Goal: Task Accomplishment & Management: Complete application form

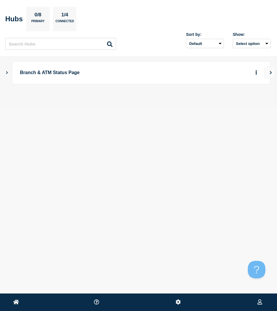
click at [5, 69] on main "Branch & ATM Status Page" at bounding box center [138, 82] width 277 height 51
click at [7, 73] on icon "Show Connected Hubs" at bounding box center [7, 72] width 4 height 3
click at [246, 100] on icon "button" at bounding box center [247, 101] width 4 height 3
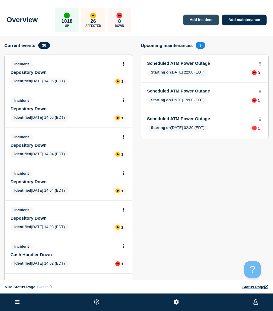
click at [186, 24] on link "Add incident" at bounding box center [201, 20] width 36 height 11
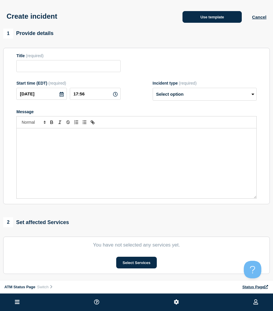
click at [186, 20] on button "Use template" at bounding box center [211, 17] width 59 height 12
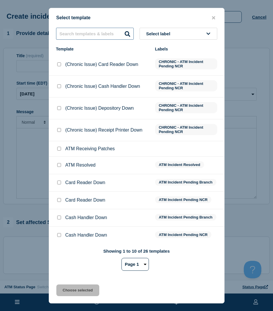
click at [111, 31] on input "text" at bounding box center [95, 34] width 78 height 12
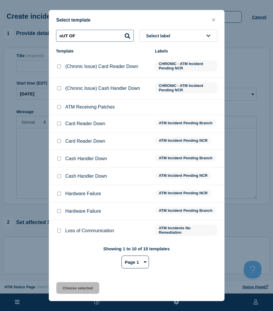
type input "oUT OF"
click at [137, 260] on select "Page 1 Page 2" at bounding box center [134, 261] width 27 height 13
select select "2"
click at [121, 256] on select "Page 1 Page 2" at bounding box center [134, 261] width 27 height 13
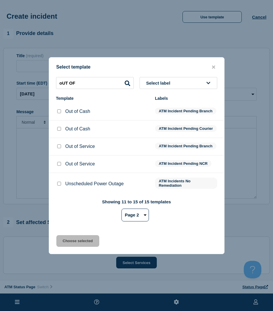
click at [59, 148] on input "Out of Service checkbox" at bounding box center [59, 146] width 4 height 4
checkbox input "true"
click at [61, 167] on div at bounding box center [59, 164] width 6 height 6
click at [59, 166] on input "Out of Service checkbox" at bounding box center [59, 164] width 4 height 4
checkbox input "true"
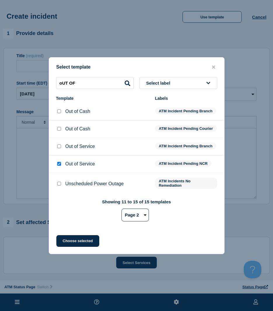
checkbox input "false"
click at [68, 242] on button "Choose selected" at bounding box center [77, 241] width 43 height 12
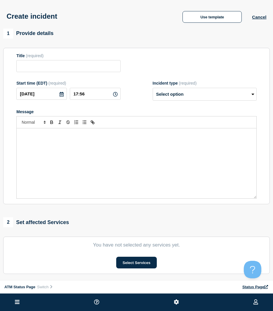
type input "Out of Service"
select select "identified"
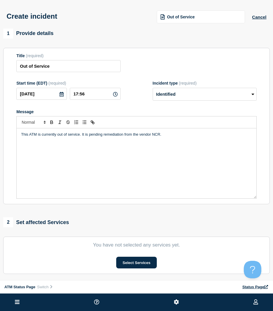
scroll to position [58, 0]
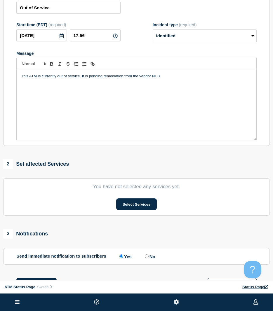
click at [135, 213] on section "You have not selected any services yet. Select Services" at bounding box center [136, 196] width 266 height 37
click at [134, 206] on button "Select Services" at bounding box center [136, 204] width 41 height 12
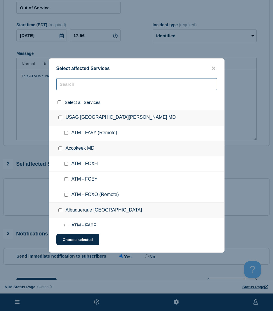
click at [76, 87] on input "text" at bounding box center [136, 84] width 160 height 12
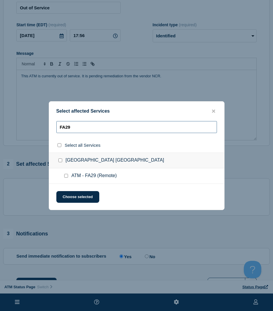
type input "FA29"
click at [66, 176] on input "ATM - FA29 (Remote) checkbox" at bounding box center [66, 176] width 4 height 4
checkbox input "true"
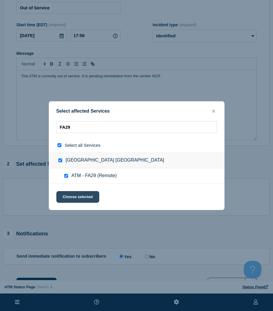
click at [66, 192] on button "Choose selected" at bounding box center [77, 197] width 43 height 12
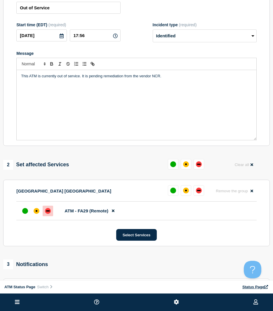
click at [45, 214] on div at bounding box center [48, 211] width 10 height 10
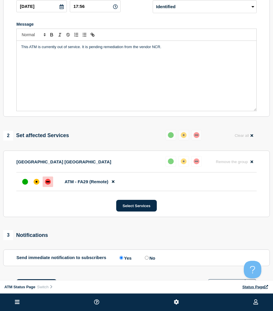
scroll to position [134, 0]
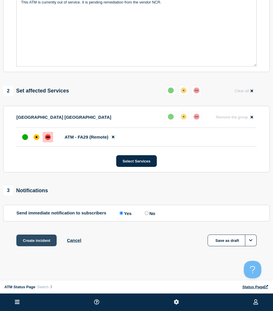
click at [33, 245] on button "Create incident" at bounding box center [36, 240] width 40 height 12
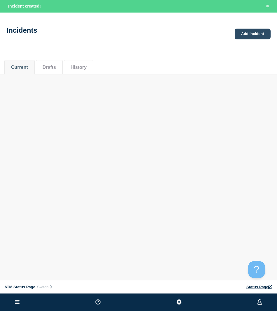
click at [256, 36] on link "Add incident" at bounding box center [253, 34] width 36 height 11
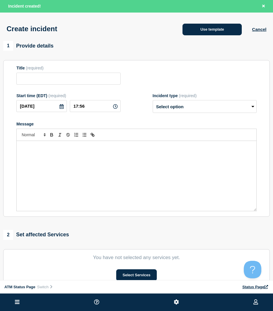
click at [225, 29] on button "Use template" at bounding box center [211, 30] width 59 height 12
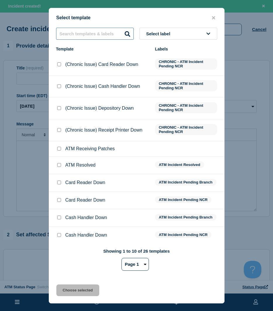
click at [119, 29] on input "text" at bounding box center [95, 34] width 78 height 12
type input "OUT OF SERVICE"
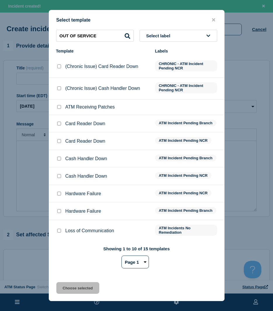
click at [130, 265] on select "Page 1 Page 2" at bounding box center [134, 261] width 27 height 13
select select "2"
click at [121, 256] on select "Page 1 Page 2" at bounding box center [134, 261] width 27 height 13
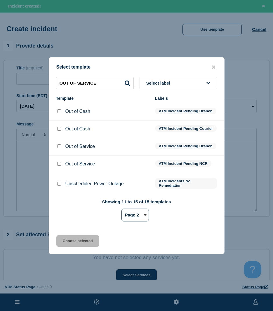
click at [59, 166] on input "Out of Service checkbox" at bounding box center [59, 164] width 4 height 4
checkbox input "true"
click at [77, 244] on button "Choose selected" at bounding box center [77, 241] width 43 height 12
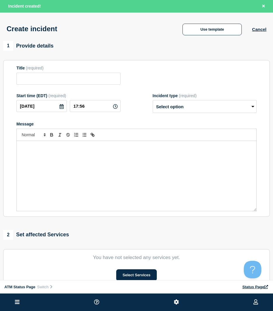
type input "Out of Service"
select select "identified"
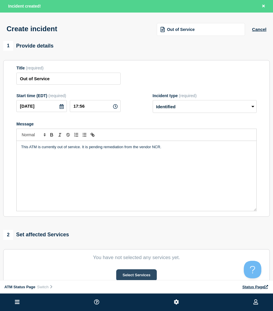
click at [144, 274] on button "Select Services" at bounding box center [136, 275] width 41 height 12
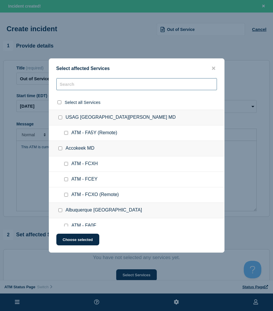
click at [73, 87] on input "text" at bounding box center [136, 84] width 160 height 12
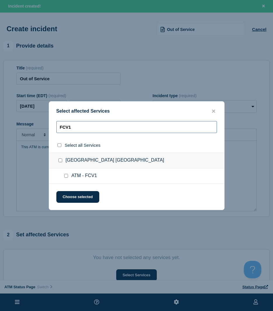
type input "FCV1"
drag, startPoint x: 66, startPoint y: 176, endPoint x: 67, endPoint y: 186, distance: 9.7
click at [66, 176] on input "ATM - FCV1 checkbox" at bounding box center [66, 176] width 4 height 4
checkbox input "true"
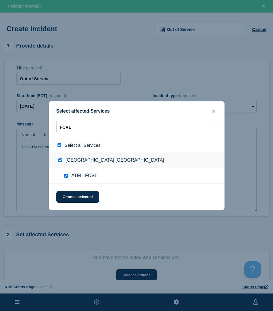
checkbox input "true"
click at [67, 197] on button "Choose selected" at bounding box center [77, 197] width 43 height 12
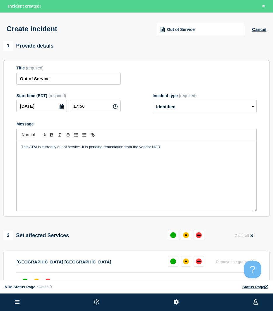
click at [196, 256] on section "[GEOGRAPHIC_DATA] [GEOGRAPHIC_DATA] Remove the group Remove ATM - FCV1 Select S…" at bounding box center [136, 284] width 266 height 66
click at [201, 259] on button at bounding box center [198, 261] width 10 height 10
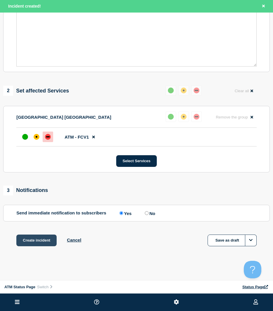
click at [48, 241] on button "Create incident" at bounding box center [36, 240] width 40 height 12
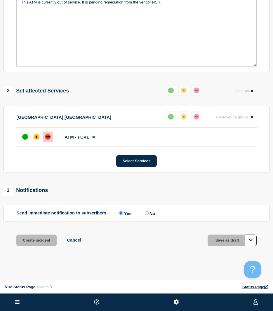
scroll to position [133, 0]
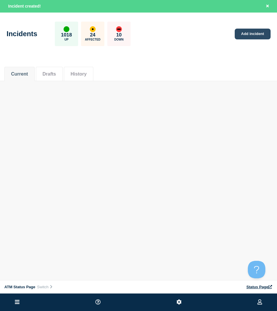
click at [242, 37] on link "Add incident" at bounding box center [253, 34] width 36 height 11
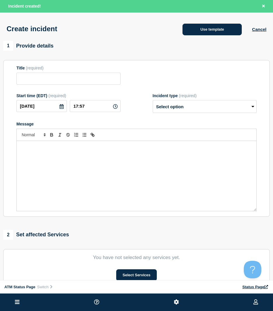
click at [190, 30] on button "Use template" at bounding box center [211, 30] width 59 height 12
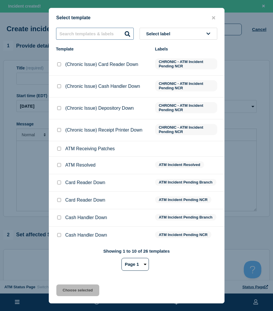
click at [96, 31] on input "text" at bounding box center [95, 34] width 78 height 12
type input "OUT OF CASH"
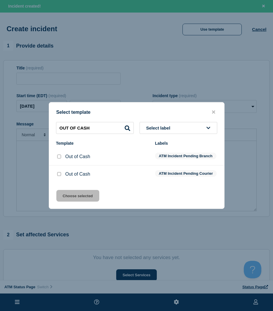
click at [60, 174] on input "Out of Cash checkbox" at bounding box center [59, 174] width 4 height 4
checkbox input "true"
click at [75, 201] on button "Choose selected" at bounding box center [77, 196] width 43 height 12
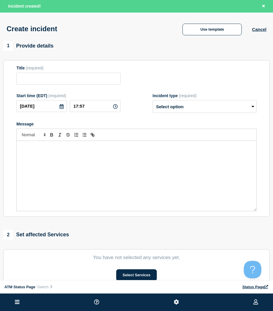
type input "Out of Cash"
select select "identified"
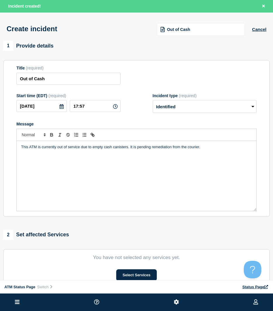
scroll to position [58, 0]
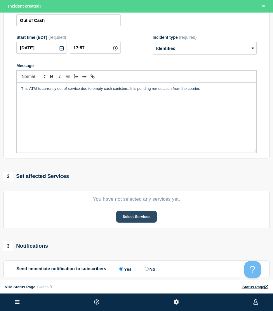
click at [143, 220] on button "Select Services" at bounding box center [136, 217] width 41 height 12
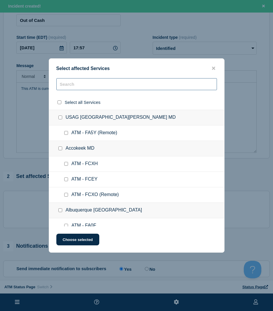
click at [80, 81] on input "text" at bounding box center [136, 84] width 160 height 12
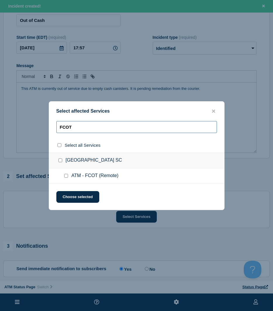
type input "FCOT"
click at [66, 177] on input "ATM - FCOT (Remote) checkbox" at bounding box center [66, 176] width 4 height 4
checkbox input "true"
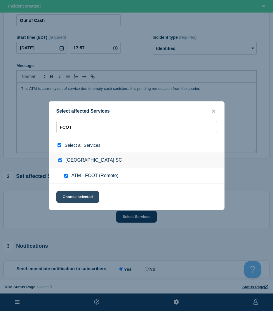
click at [67, 198] on button "Choose selected" at bounding box center [77, 197] width 43 height 12
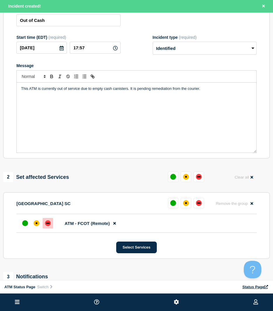
click at [50, 223] on div at bounding box center [48, 223] width 10 height 10
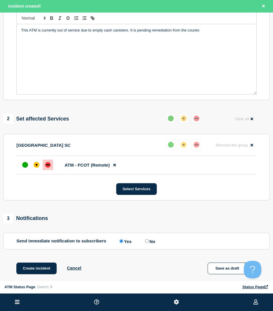
scroll to position [146, 0]
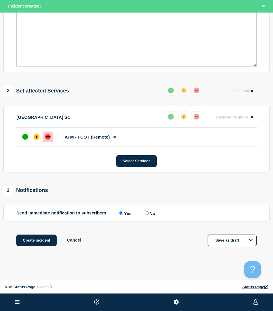
click at [40, 246] on div "Create incident Cancel Save as draft" at bounding box center [136, 247] width 266 height 26
click at [38, 241] on button "Create incident" at bounding box center [36, 240] width 40 height 12
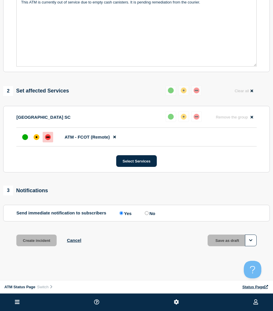
scroll to position [133, 0]
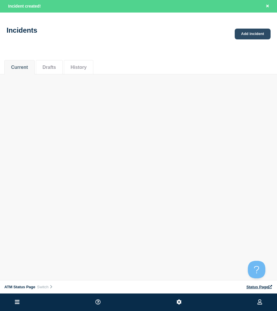
click at [250, 34] on link "Add incident" at bounding box center [253, 34] width 36 height 11
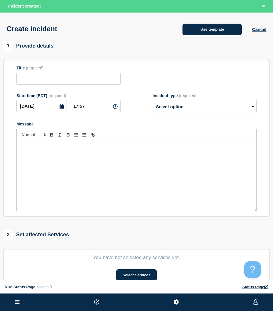
click at [214, 33] on button "Use template" at bounding box center [211, 30] width 59 height 12
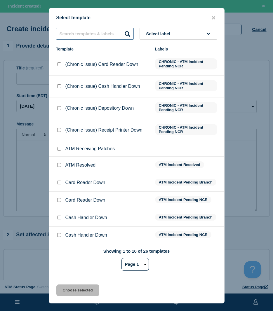
click at [115, 29] on input "text" at bounding box center [95, 34] width 78 height 12
type input "card reader"
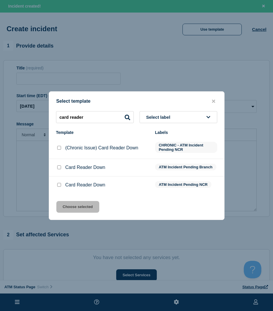
click at [60, 184] on input "Card Reader Down checkbox" at bounding box center [59, 185] width 4 height 4
checkbox input "true"
click at [69, 202] on button "Choose selected" at bounding box center [77, 207] width 43 height 12
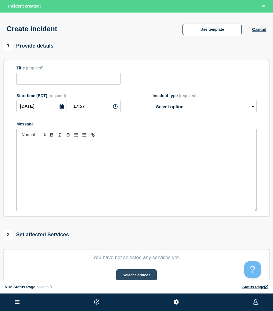
type input "Card Reader Down"
select select "identified"
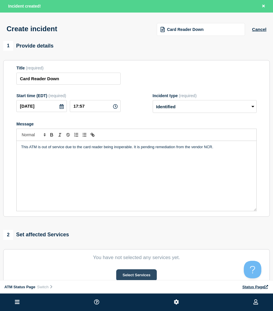
click at [128, 274] on button "Select Services" at bounding box center [136, 275] width 41 height 12
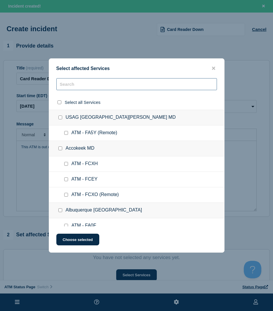
click at [70, 85] on input "text" at bounding box center [136, 84] width 160 height 12
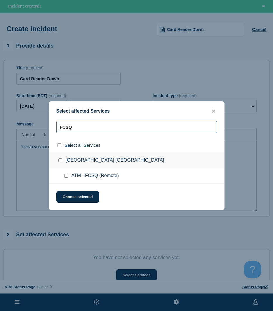
type input "FCSQ"
click at [64, 177] on input "ATM - FCSQ (Remote) checkbox" at bounding box center [66, 176] width 4 height 4
checkbox input "true"
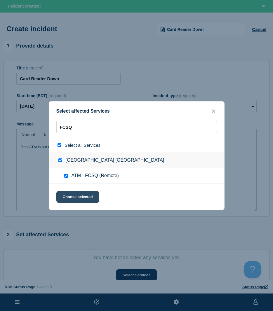
checkbox input "true"
click at [67, 204] on div "Select affected Services FCSQ Select all Services [GEOGRAPHIC_DATA] [GEOGRAPHIC…" at bounding box center [137, 155] width 176 height 109
click at [68, 201] on button "Choose selected" at bounding box center [77, 197] width 43 height 12
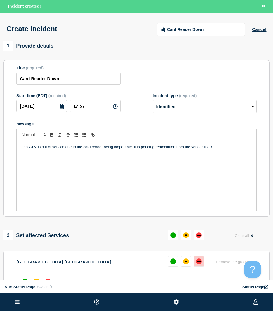
click at [195, 260] on button at bounding box center [198, 261] width 10 height 10
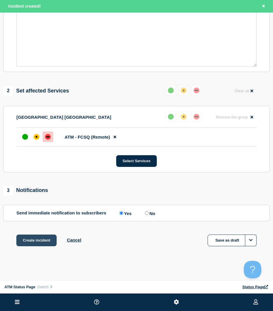
click at [40, 242] on button "Create incident" at bounding box center [36, 240] width 40 height 12
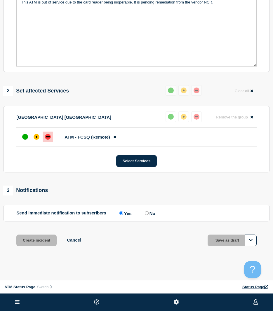
scroll to position [133, 0]
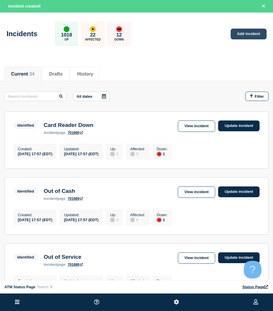
click at [246, 33] on link "Add incident" at bounding box center [248, 34] width 36 height 11
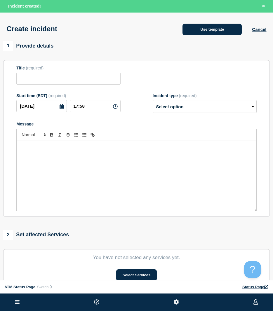
click at [202, 28] on button "Use template" at bounding box center [211, 30] width 59 height 12
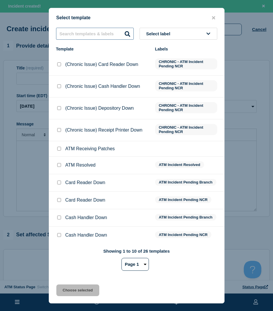
click at [93, 29] on input "text" at bounding box center [95, 34] width 78 height 12
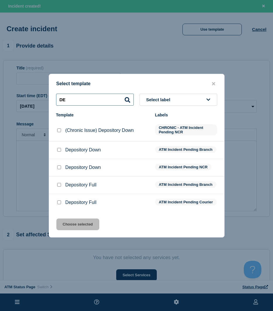
type input "D"
type input "CASH"
click at [57, 148] on input "Cash Handler Down checkbox" at bounding box center [59, 150] width 4 height 4
checkbox input "true"
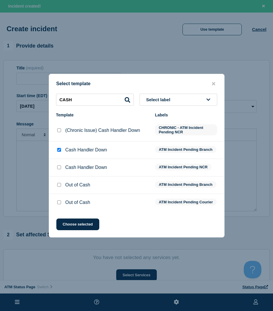
click at [59, 164] on div at bounding box center [59, 167] width 6 height 6
click at [76, 222] on button "Choose selected" at bounding box center [77, 224] width 43 height 12
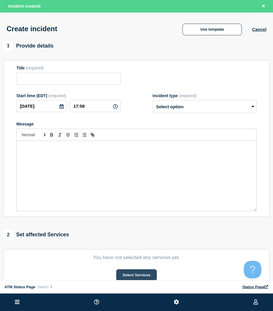
type input "Cash Handler Down"
select select "identified"
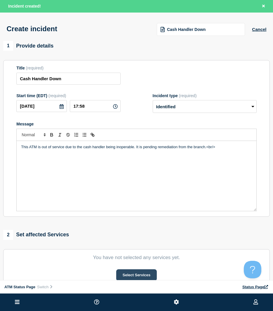
click at [121, 274] on button "Select Services" at bounding box center [136, 275] width 41 height 12
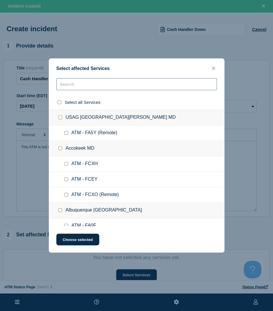
click at [78, 85] on input "text" at bounding box center [136, 84] width 160 height 12
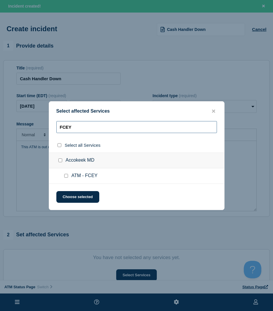
type input "FCEY"
drag, startPoint x: 67, startPoint y: 177, endPoint x: 67, endPoint y: 181, distance: 4.1
click at [66, 177] on input "ATM - FCEY checkbox" at bounding box center [66, 176] width 4 height 4
checkbox input "true"
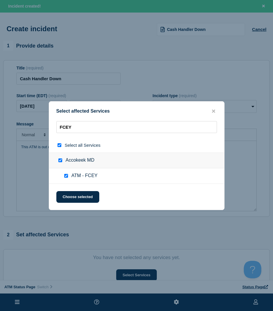
checkbox input "true"
click at [68, 194] on button "Choose selected" at bounding box center [77, 197] width 43 height 12
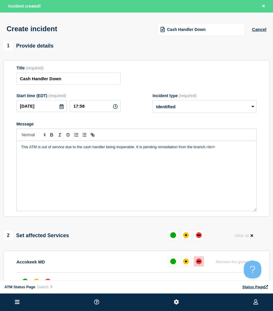
click at [198, 266] on button at bounding box center [198, 261] width 10 height 10
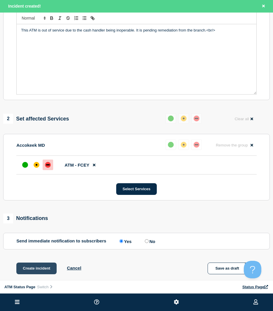
click at [46, 267] on button "Create incident" at bounding box center [36, 268] width 40 height 12
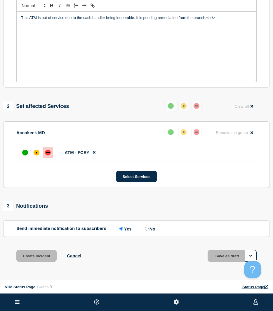
scroll to position [104, 0]
